Goal: Information Seeking & Learning: Learn about a topic

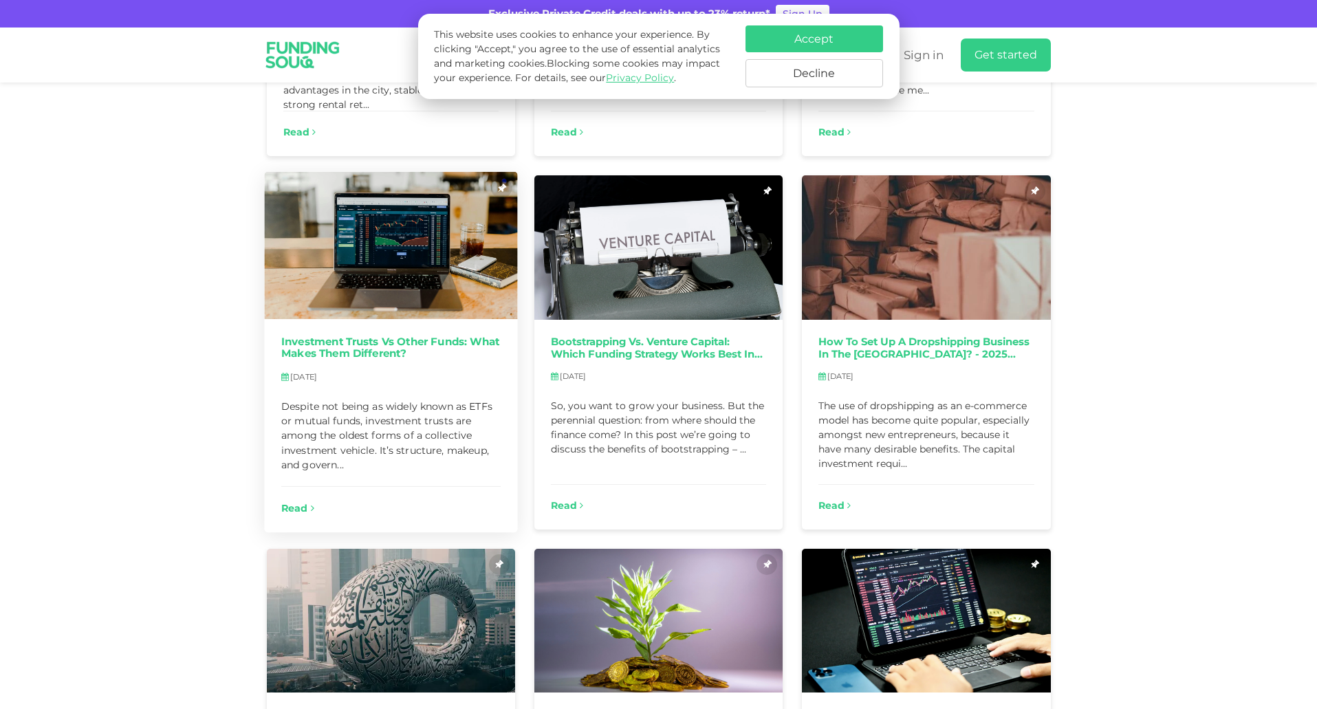
scroll to position [619, 0]
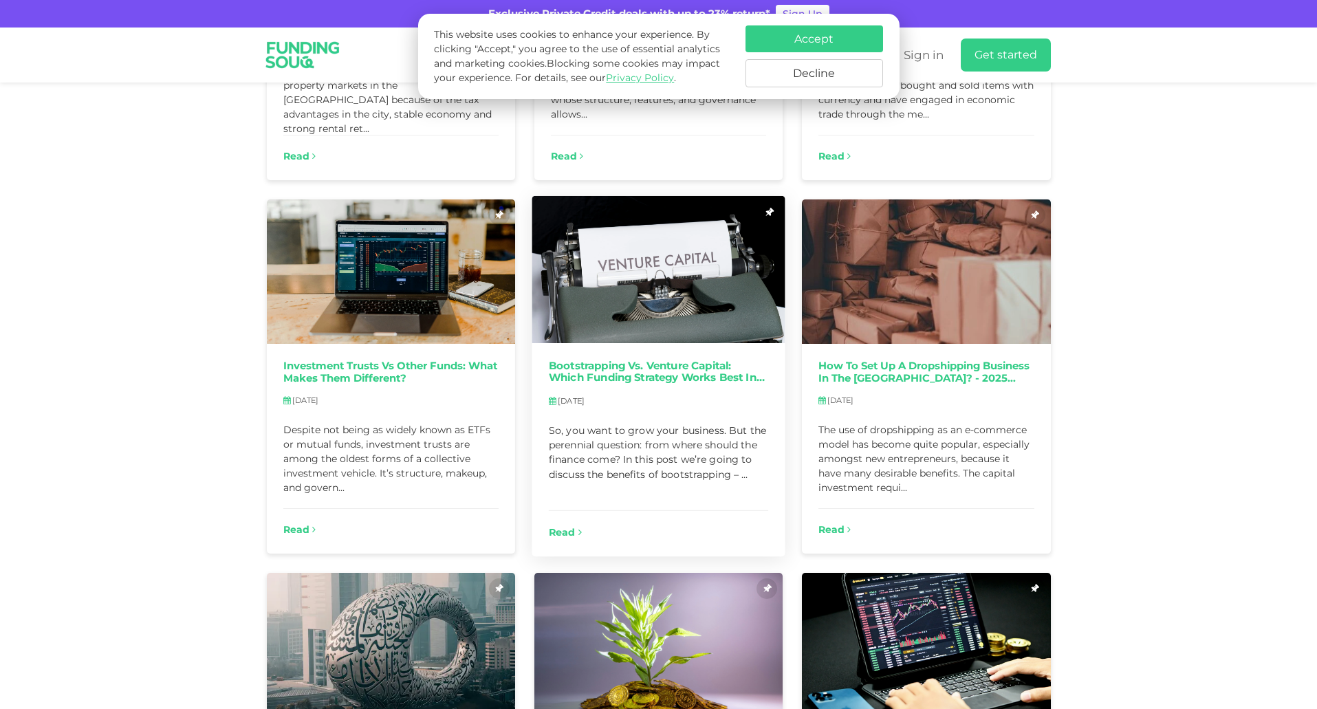
click at [606, 369] on link "Bootstrapping vs. Venture Capital: Which Funding Strategy Works Best in 2025?" at bounding box center [659, 372] width 220 height 25
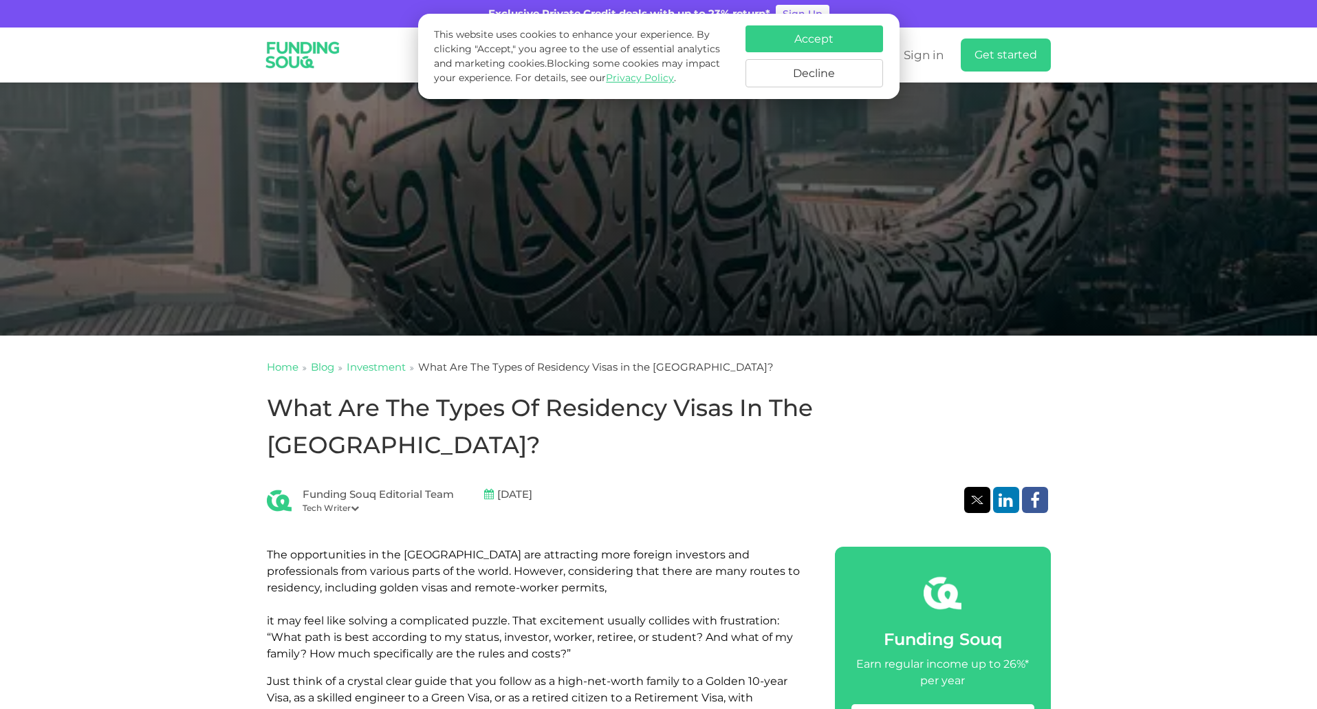
scroll to position [104, 0]
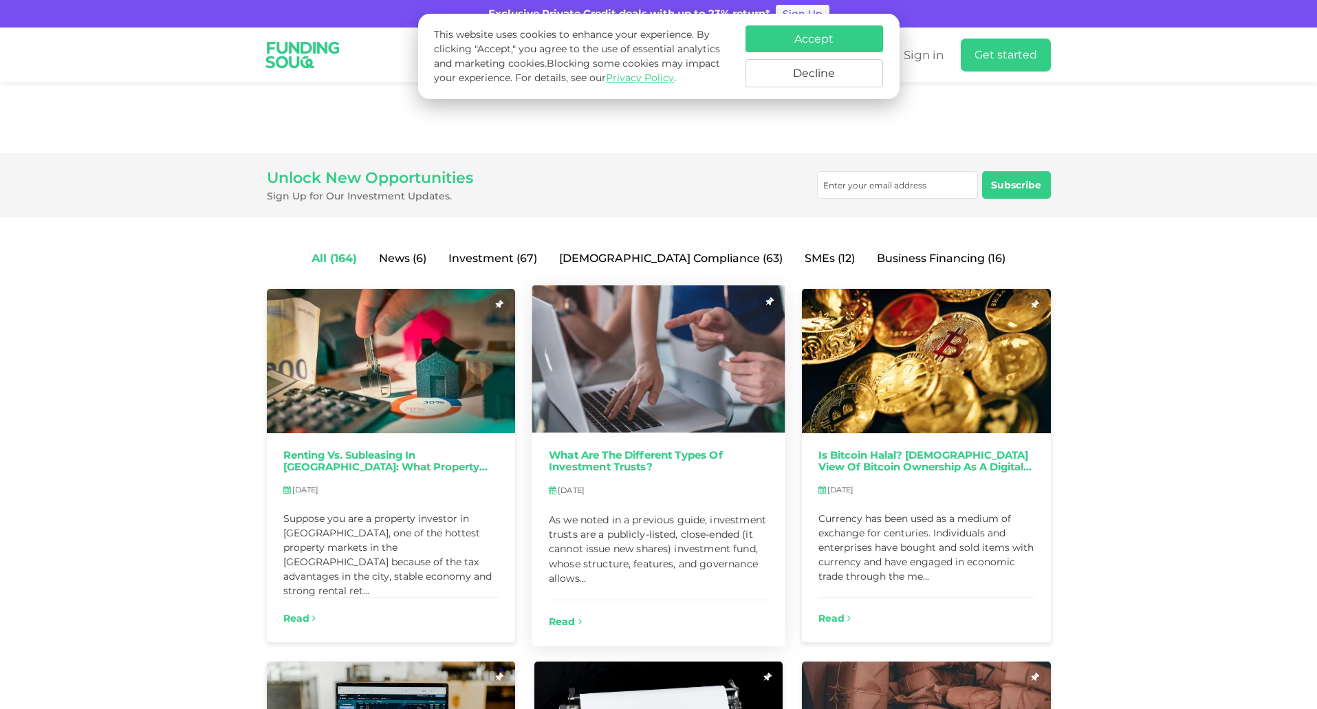
scroll to position [138, 0]
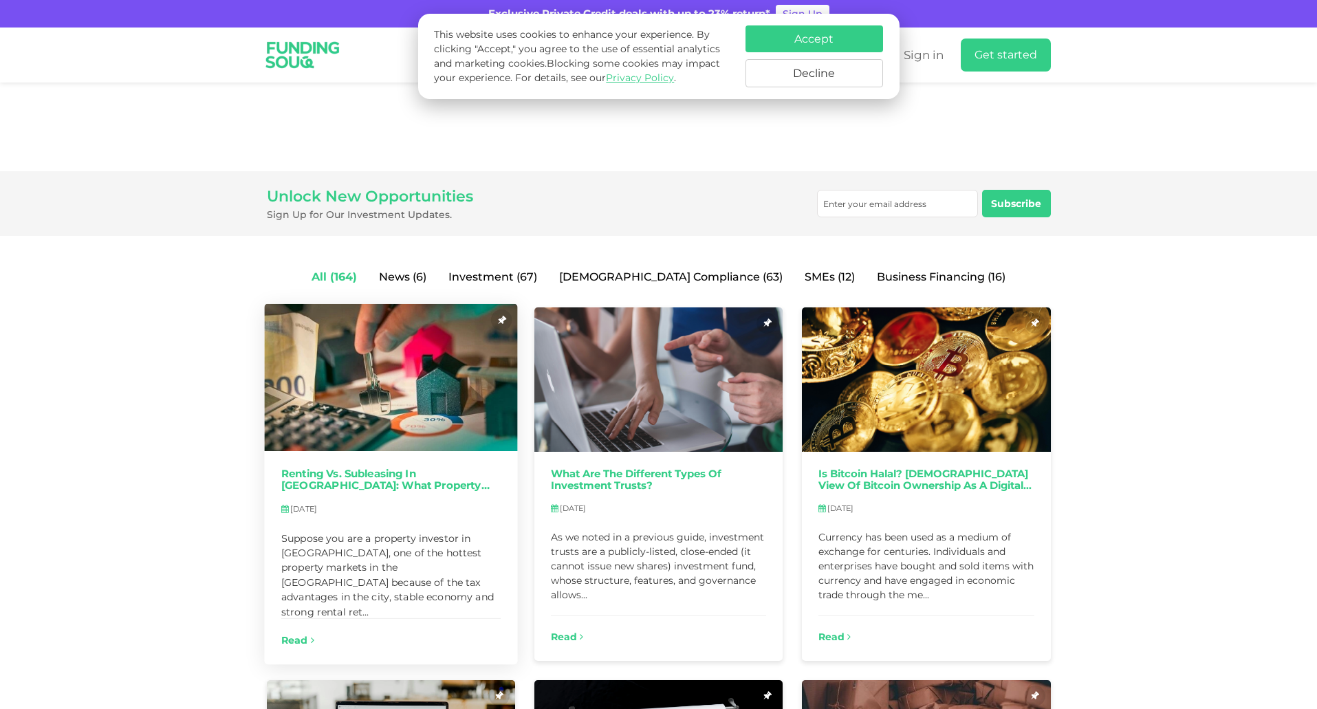
click at [417, 475] on link "Renting vs. Subleasing in [GEOGRAPHIC_DATA]: What Property Investors Need to Kn…" at bounding box center [391, 480] width 220 height 25
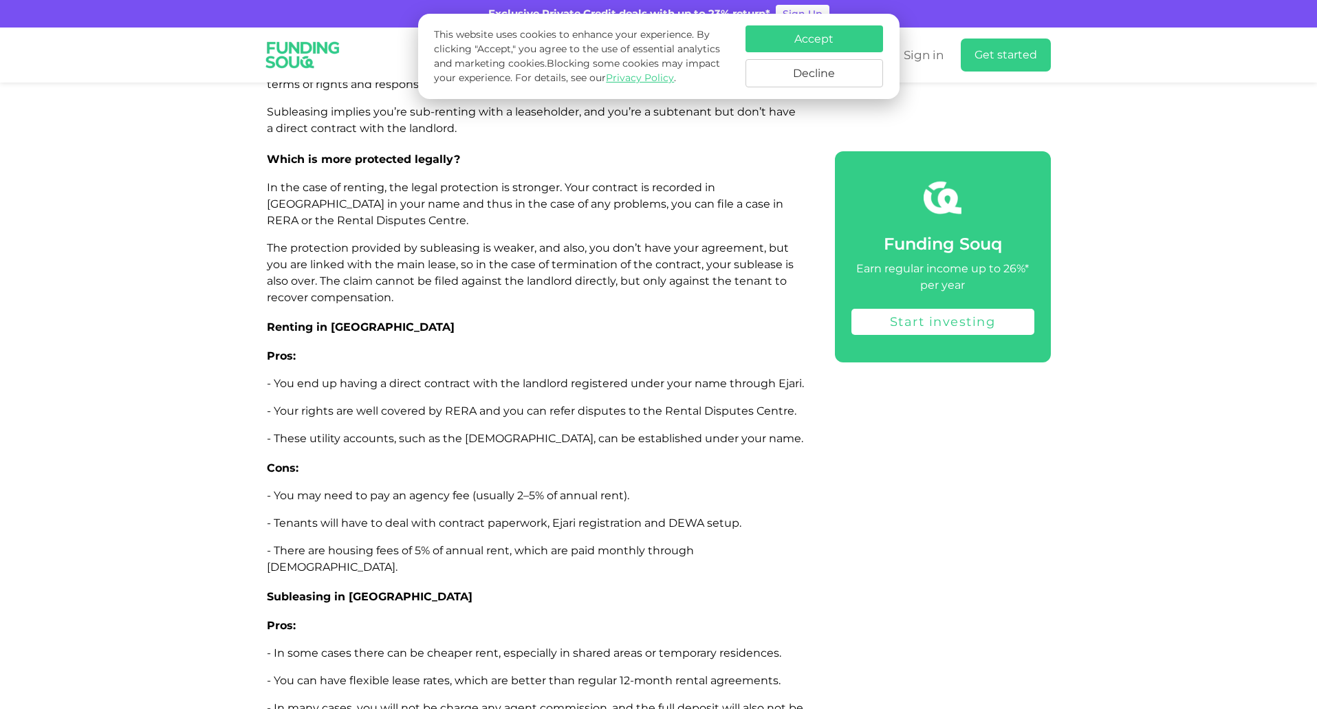
scroll to position [4814, 0]
